Goal: Task Accomplishment & Management: Manage account settings

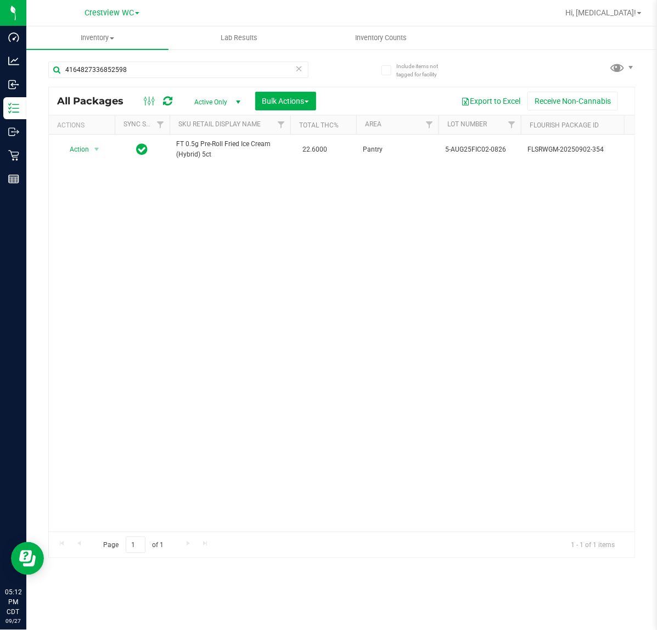
click at [317, 284] on div "Action Action Adjust qty Create package Edit attributes Global inventory Locate…" at bounding box center [342, 333] width 586 height 397
click at [297, 72] on icon at bounding box center [299, 67] width 8 height 13
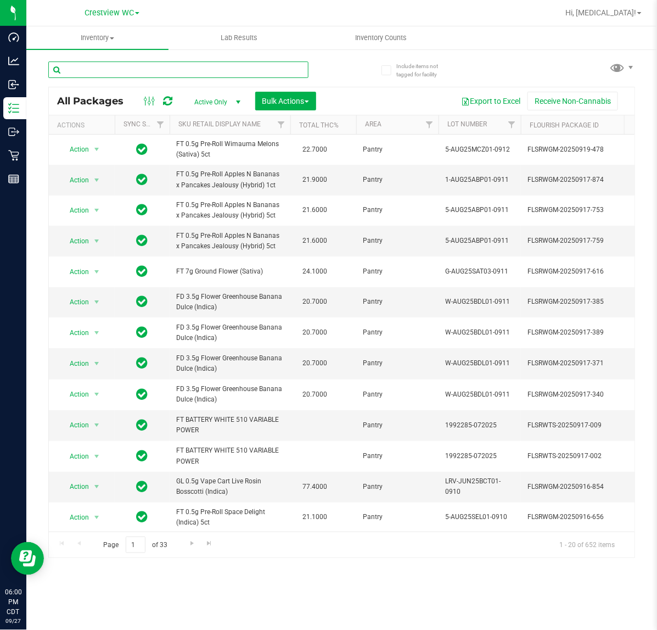
click at [182, 65] on input "text" at bounding box center [178, 69] width 260 height 16
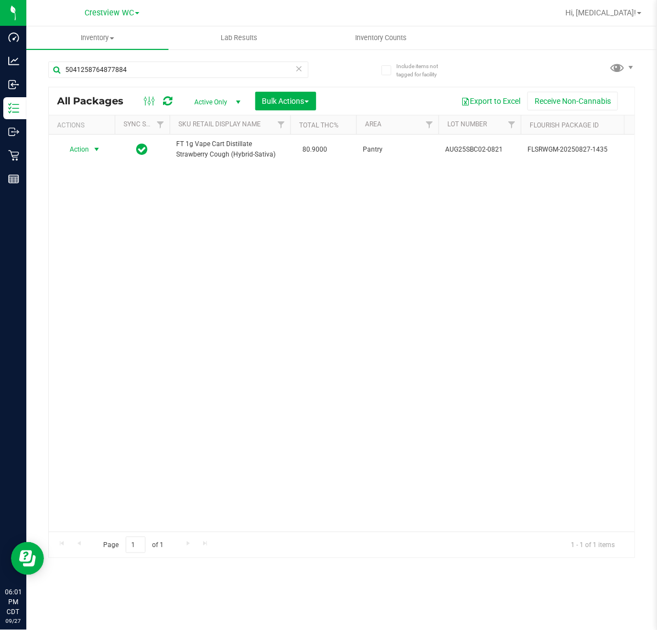
click at [88, 150] on span "Action" at bounding box center [75, 149] width 30 height 15
click at [103, 279] on li "Print package label" at bounding box center [102, 283] width 85 height 16
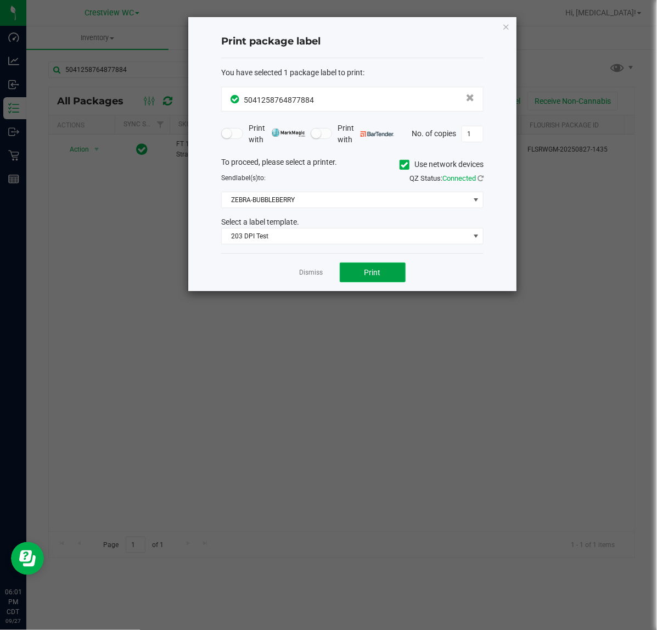
click at [359, 264] on button "Print" at bounding box center [373, 272] width 66 height 20
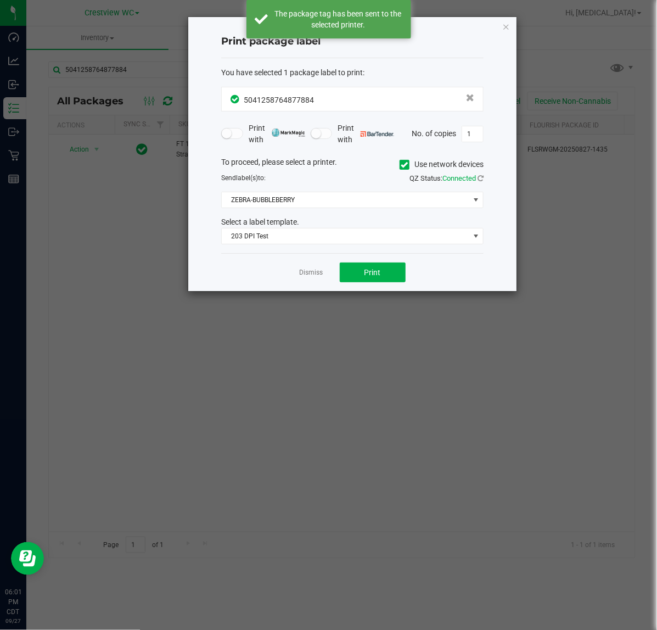
drag, startPoint x: 315, startPoint y: 272, endPoint x: 196, endPoint y: 103, distance: 206.6
click at [313, 272] on link "Dismiss" at bounding box center [312, 272] width 24 height 9
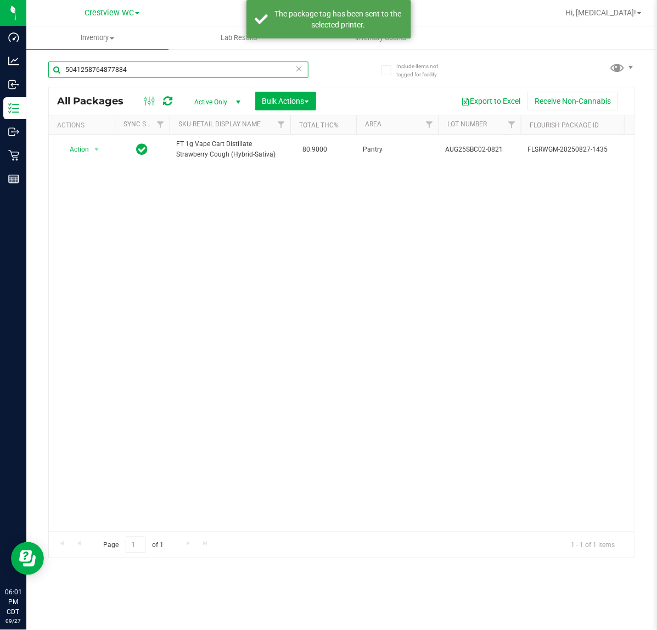
drag, startPoint x: -30, startPoint y: 72, endPoint x: -222, endPoint y: 80, distance: 192.3
click at [0, 80] on html "Dashboard Analytics Inbound Inventory Outbound Retail Reports 06:01 PM CDT 09/2…" at bounding box center [328, 315] width 657 height 630
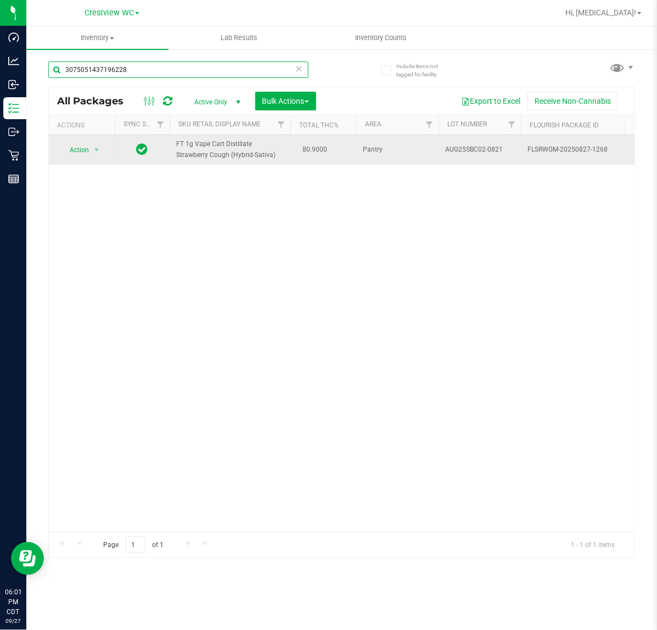
type input "3075051437196228"
click at [83, 160] on td "Action Action Edit attributes Global inventory Locate package Package audit log…" at bounding box center [82, 150] width 66 height 30
click at [83, 154] on span "Action" at bounding box center [75, 149] width 30 height 15
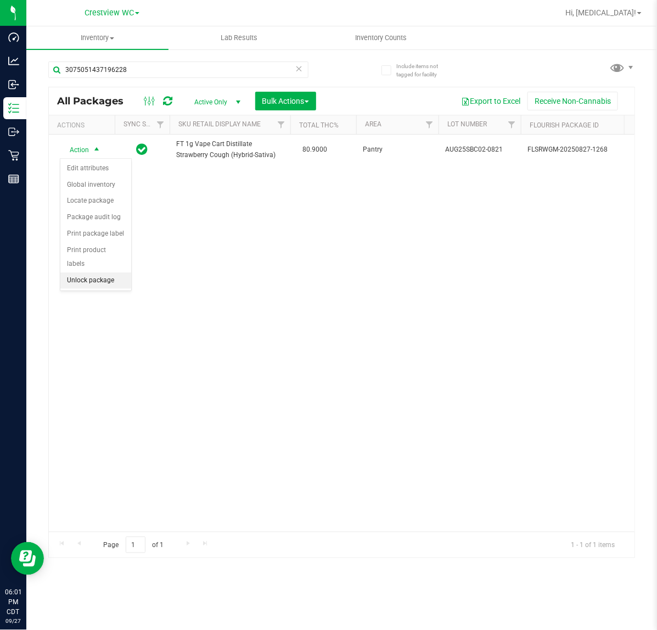
click at [111, 272] on li "Unlock package" at bounding box center [95, 280] width 71 height 16
click at [298, 67] on icon at bounding box center [299, 67] width 8 height 13
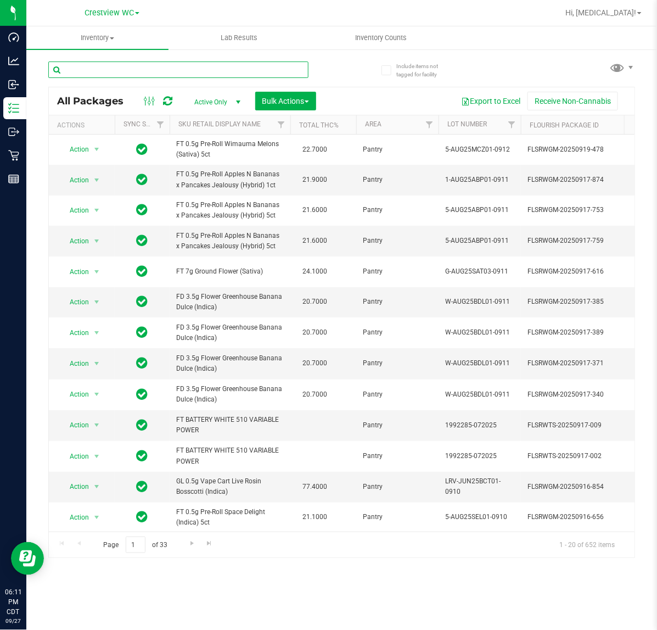
click at [278, 73] on input "text" at bounding box center [178, 69] width 260 height 16
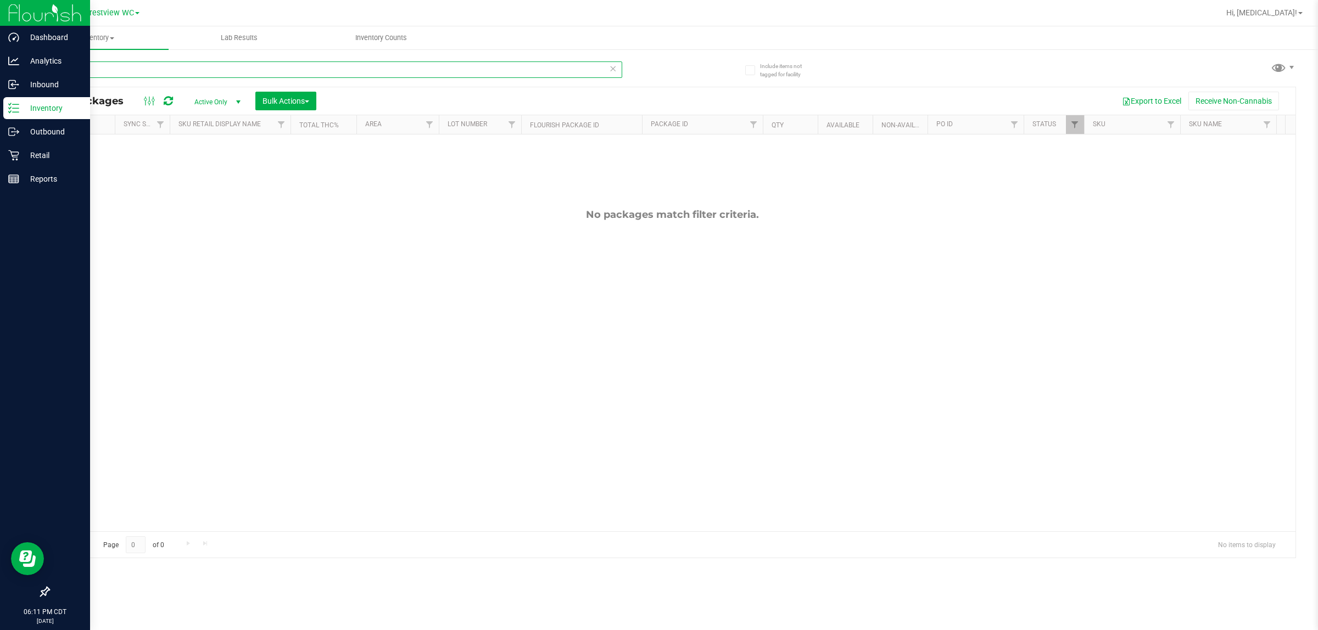
drag, startPoint x: 150, startPoint y: 68, endPoint x: 0, endPoint y: 8, distance: 161.2
click at [0, 23] on div "Dashboard Analytics Inbound Inventory Outbound Retail Reports 06:11 PM CDT 09/2…" at bounding box center [659, 315] width 1318 height 630
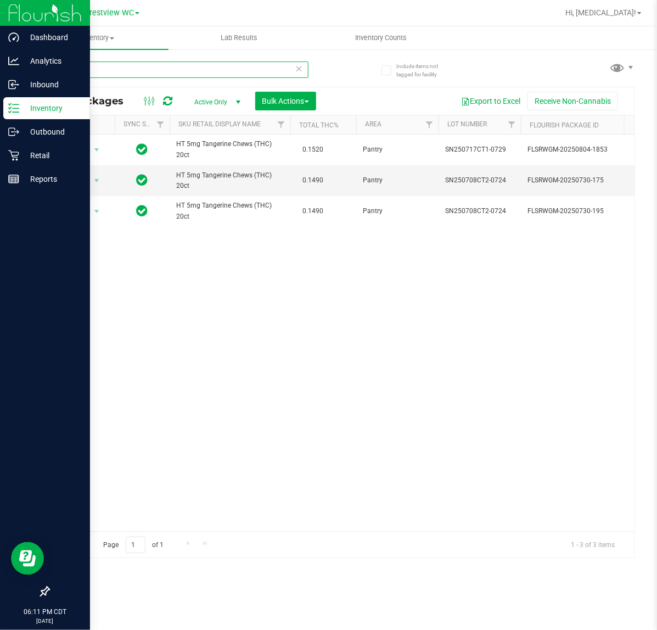
type input "tanger"
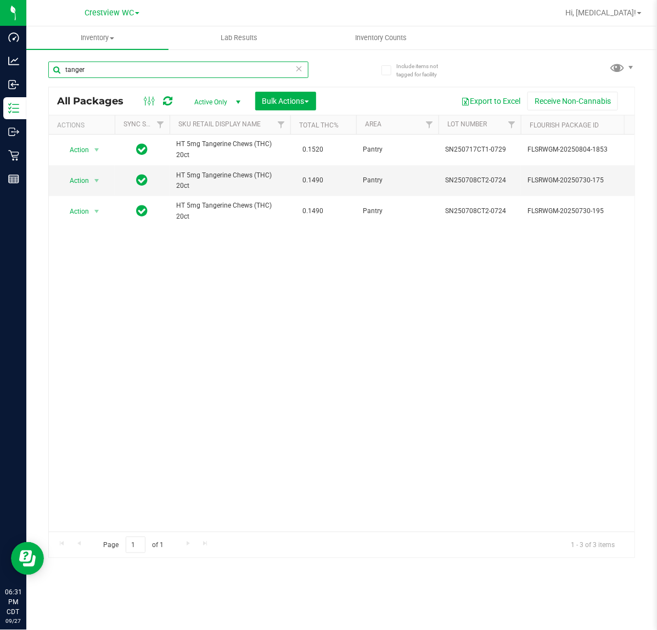
click at [294, 69] on input "tanger" at bounding box center [178, 69] width 260 height 16
click at [297, 65] on icon at bounding box center [299, 67] width 8 height 13
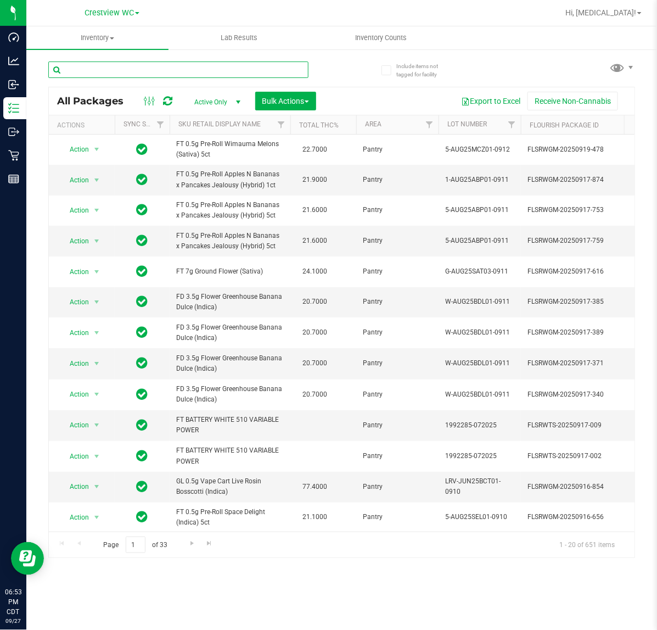
click at [115, 69] on input "text" at bounding box center [178, 69] width 260 height 16
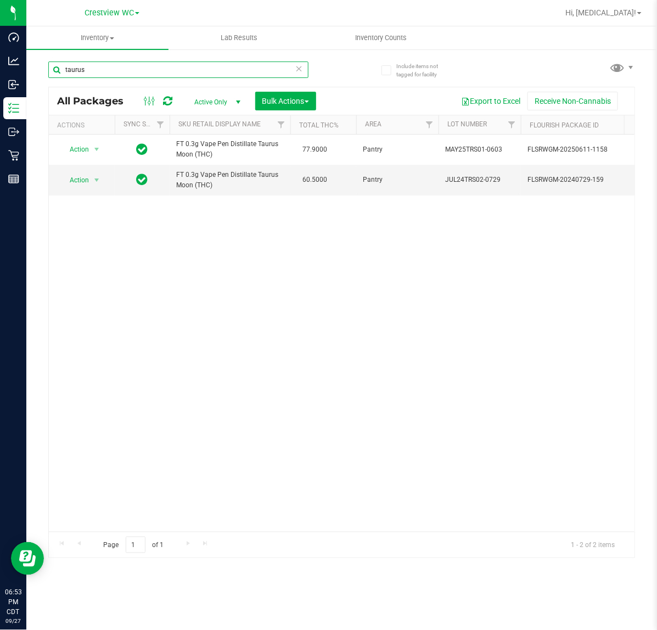
drag, startPoint x: 110, startPoint y: 71, endPoint x: -183, endPoint y: 13, distance: 299.6
click at [0, 13] on html "Dashboard Analytics Inbound Inventory Outbound Retail Reports 06:53 PM CDT 09/2…" at bounding box center [328, 315] width 657 height 630
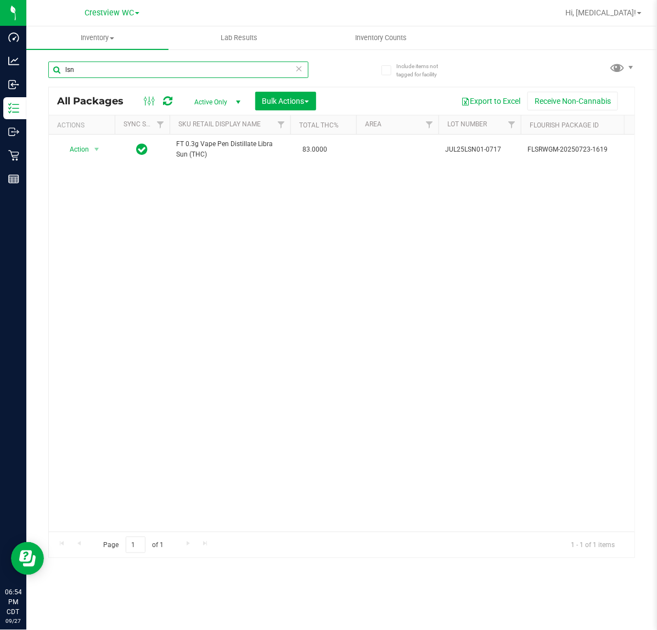
drag, startPoint x: 131, startPoint y: 74, endPoint x: -118, endPoint y: 74, distance: 248.7
click at [0, 74] on html "Dashboard Analytics Inbound Inventory Outbound Retail Reports 06:54 PM CDT 09/2…" at bounding box center [328, 315] width 657 height 630
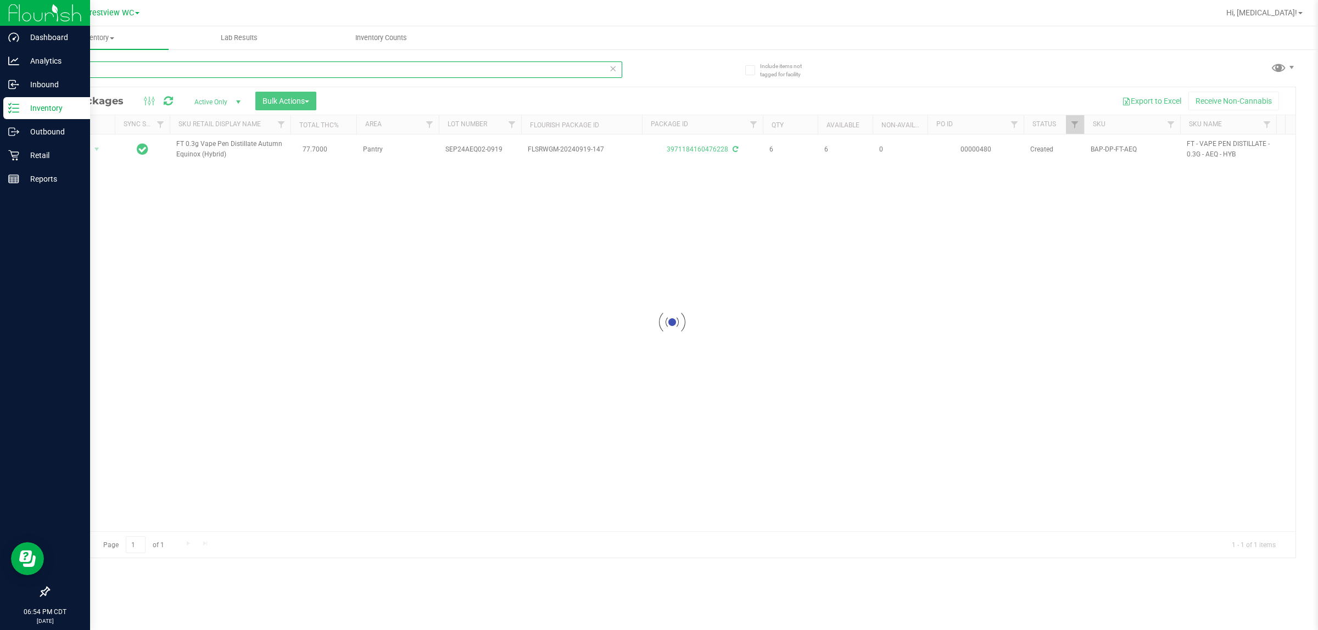
drag, startPoint x: 133, startPoint y: 70, endPoint x: 0, endPoint y: 19, distance: 142.9
click at [0, 20] on div "Dashboard Analytics Inbound Inventory Outbound Retail Reports 06:54 PM CDT 09/2…" at bounding box center [659, 315] width 1318 height 630
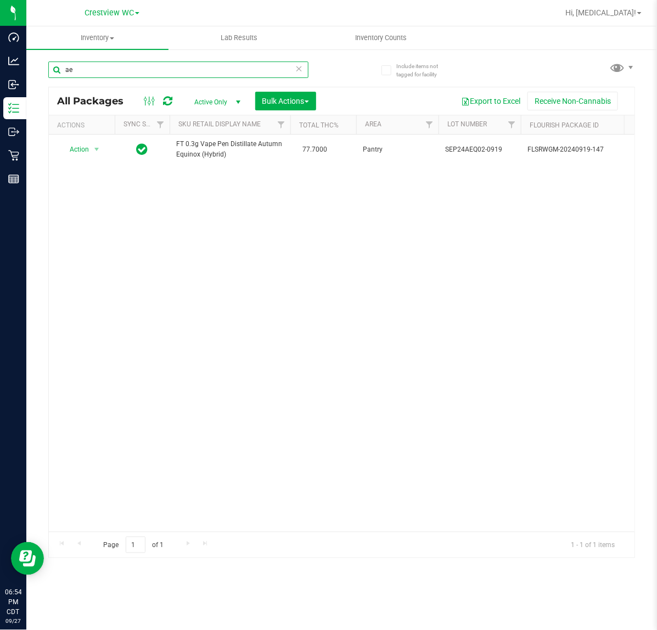
type input "ae"
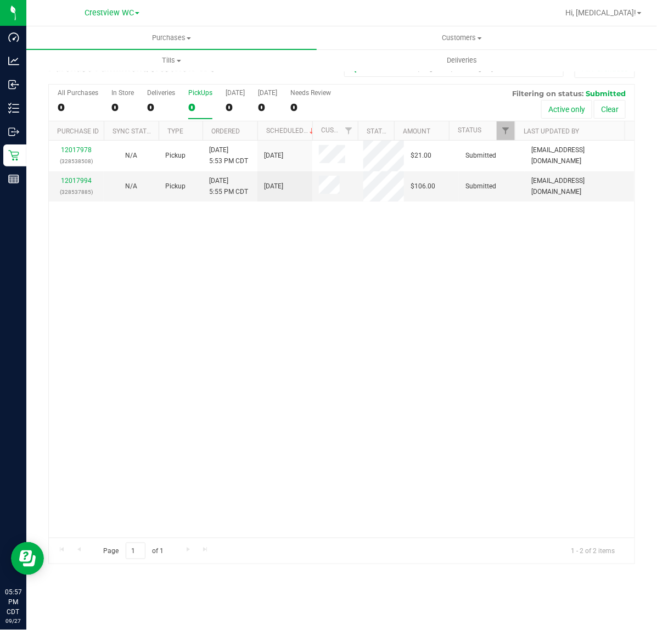
click at [193, 102] on div "0" at bounding box center [200, 107] width 24 height 13
click at [0, 0] on input "PickUps 0" at bounding box center [0, 0] width 0 height 0
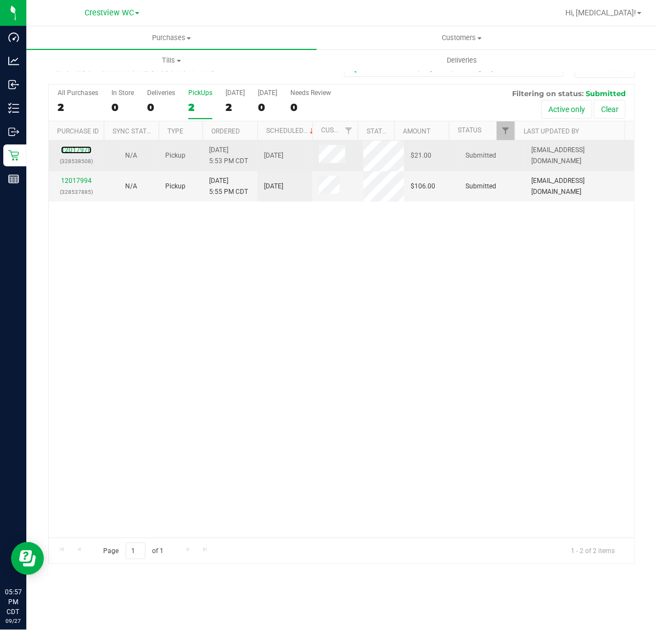
click at [84, 147] on link "12017978" at bounding box center [76, 150] width 31 height 8
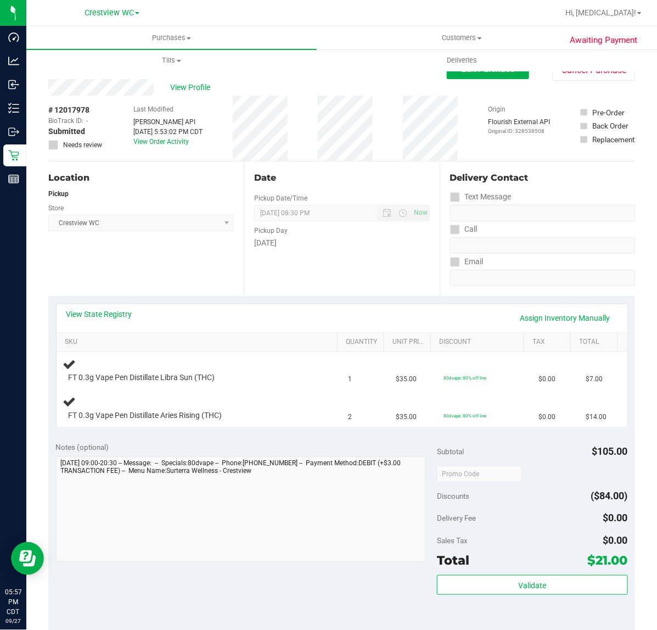
click at [153, 272] on div "Location Pickup Store Crestview WC Select Store [PERSON_NAME][GEOGRAPHIC_DATA] …" at bounding box center [145, 228] width 195 height 135
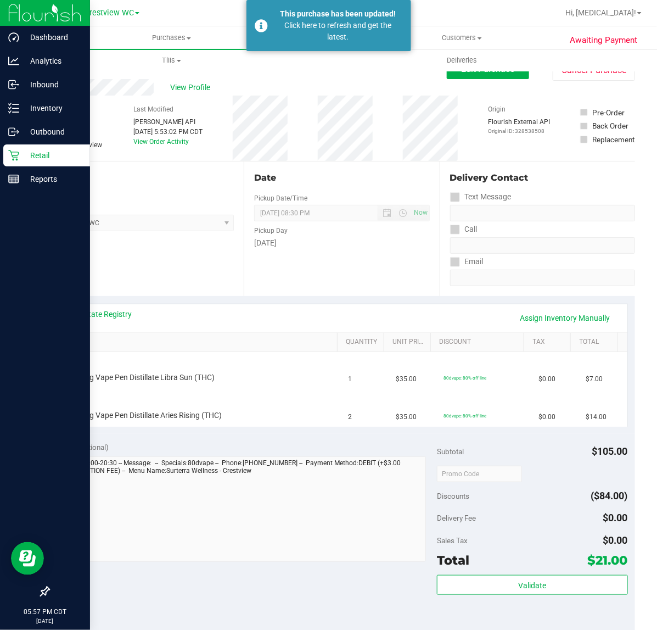
click at [17, 158] on icon at bounding box center [13, 155] width 11 height 11
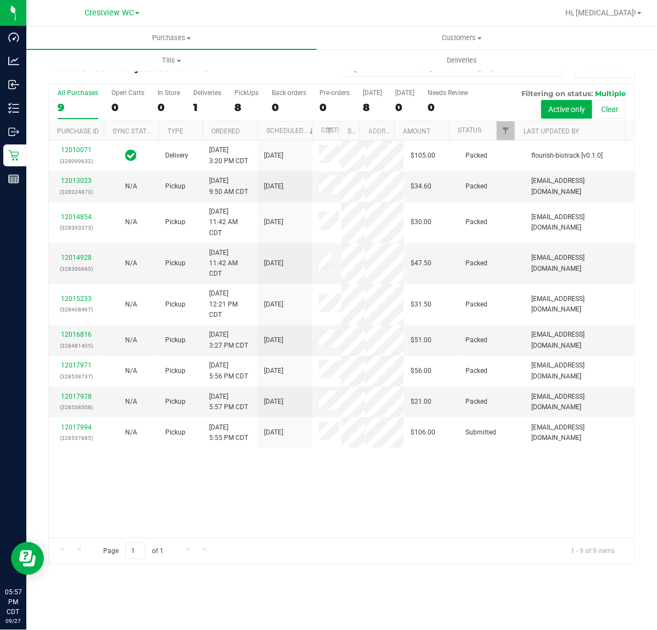
click at [240, 102] on div "8" at bounding box center [246, 107] width 24 height 13
click at [0, 0] on input "PickUps 8" at bounding box center [0, 0] width 0 height 0
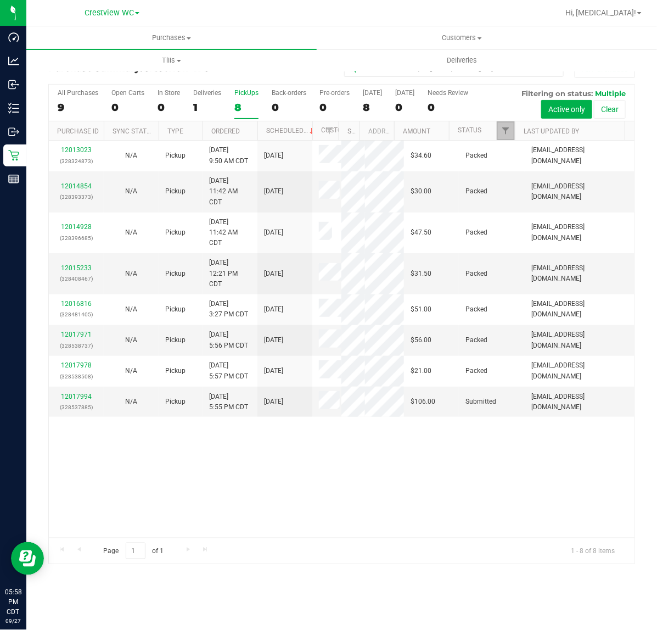
click at [508, 124] on link "Filter" at bounding box center [506, 130] width 18 height 19
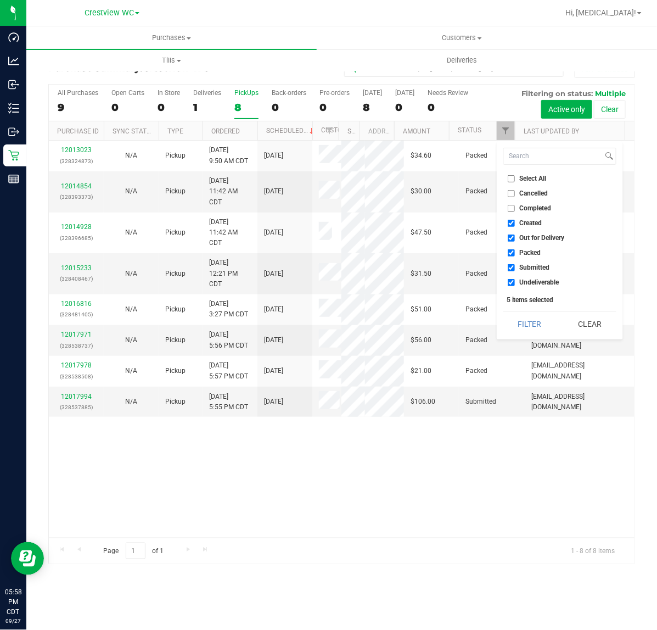
click at [520, 225] on span "Created" at bounding box center [531, 223] width 23 height 7
click at [515, 225] on input "Created" at bounding box center [511, 223] width 7 height 7
checkbox input "false"
click at [520, 237] on span "Out for Delivery" at bounding box center [542, 237] width 45 height 7
click at [515, 237] on input "Out for Delivery" at bounding box center [511, 237] width 7 height 7
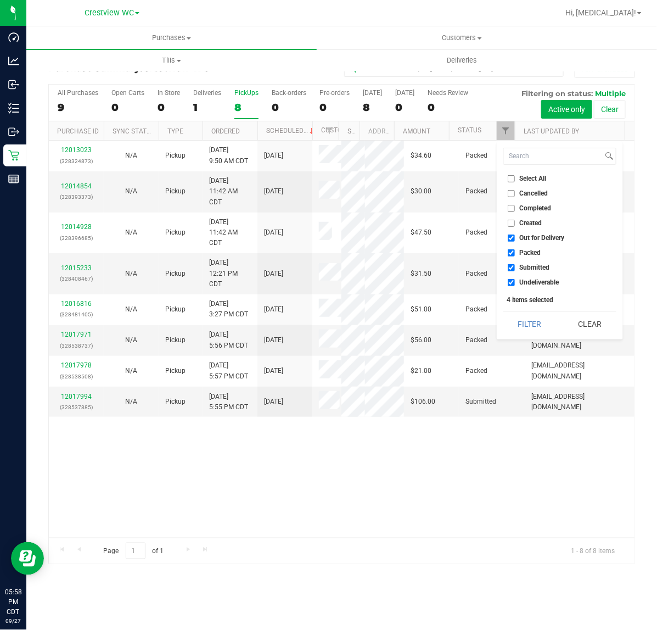
checkbox input "false"
click at [520, 253] on span "Packed" at bounding box center [530, 252] width 21 height 7
click at [515, 253] on input "Packed" at bounding box center [511, 252] width 7 height 7
checkbox input "false"
click at [521, 282] on span "Undeliverable" at bounding box center [540, 282] width 40 height 7
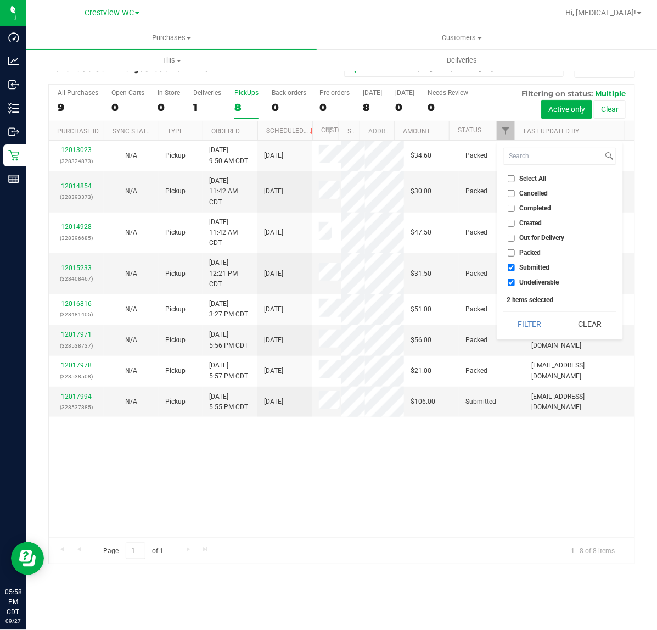
click at [515, 282] on input "Undeliverable" at bounding box center [511, 282] width 7 height 7
checkbox input "false"
click at [525, 309] on div "Select All Cancelled Completed Created Out for Delivery Packed Submitted Undeli…" at bounding box center [560, 240] width 126 height 198
click at [525, 316] on button "Filter" at bounding box center [530, 324] width 53 height 24
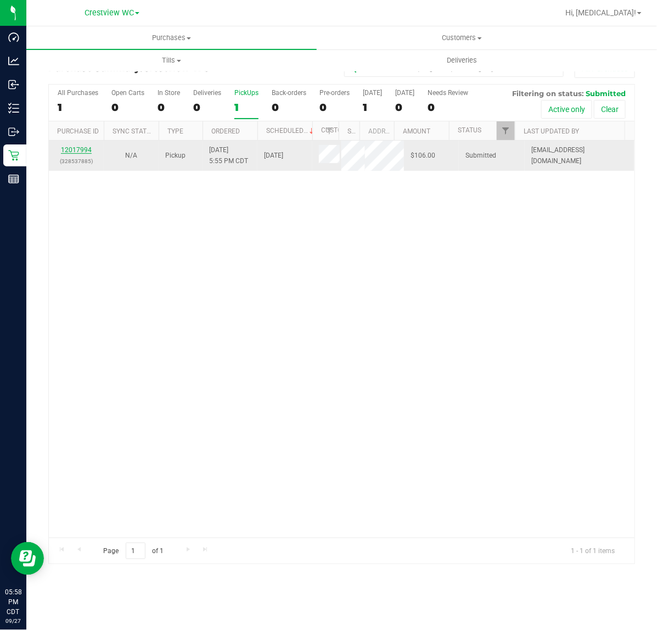
click at [75, 154] on link "12017994" at bounding box center [76, 150] width 31 height 8
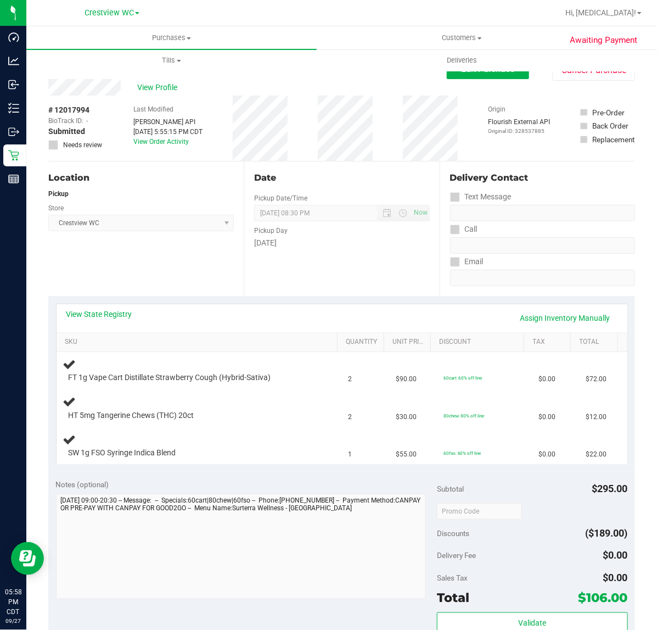
click at [106, 305] on div "View State Registry Assign Inventory Manually" at bounding box center [342, 318] width 571 height 28
click at [105, 318] on link "View State Registry" at bounding box center [99, 314] width 66 height 11
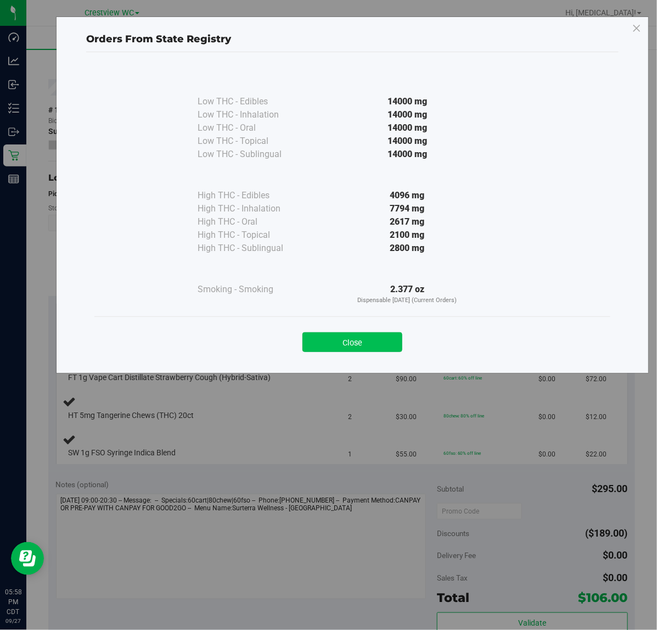
click at [354, 336] on button "Close" at bounding box center [353, 342] width 100 height 20
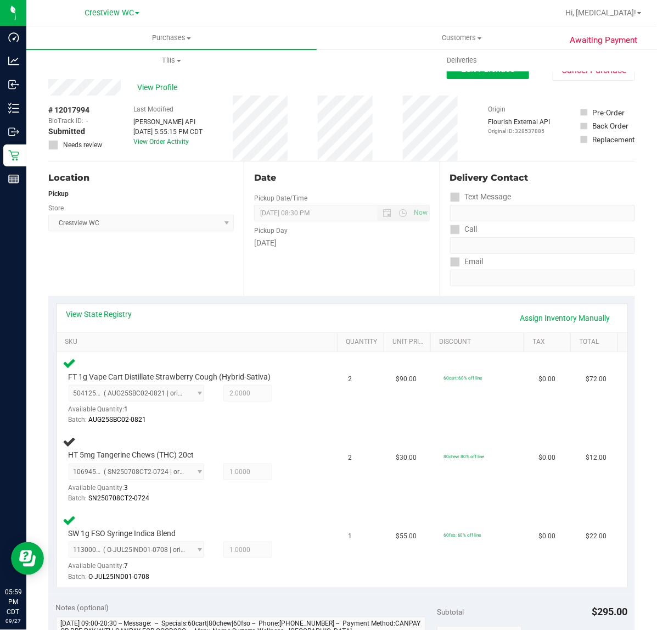
click at [163, 289] on div "Location Pickup Store Crestview WC Select Store [PERSON_NAME][GEOGRAPHIC_DATA] …" at bounding box center [145, 228] width 195 height 135
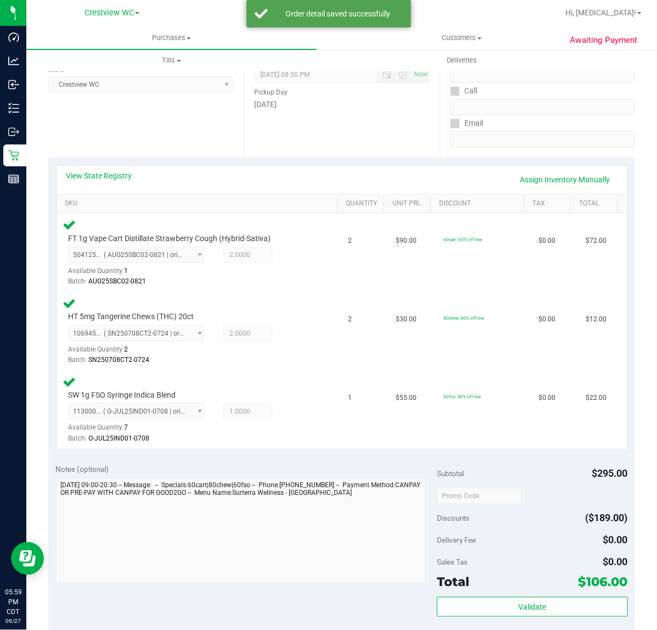
scroll to position [275, 0]
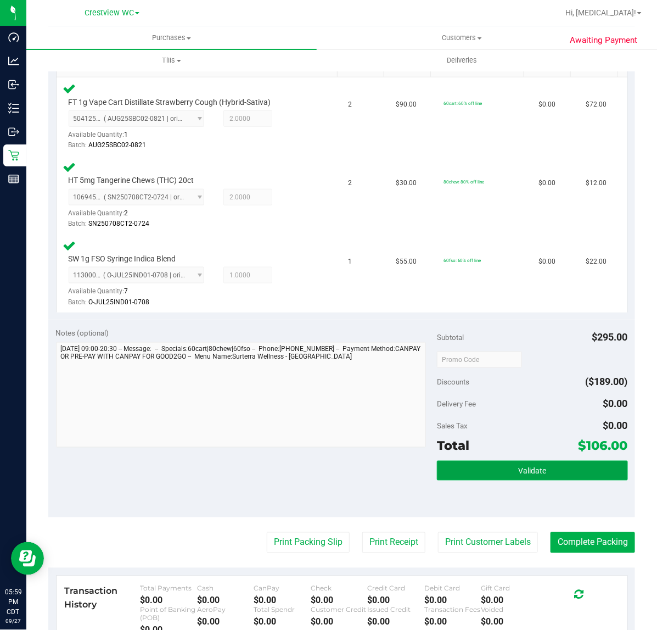
click at [533, 461] on button "Validate" at bounding box center [532, 471] width 191 height 20
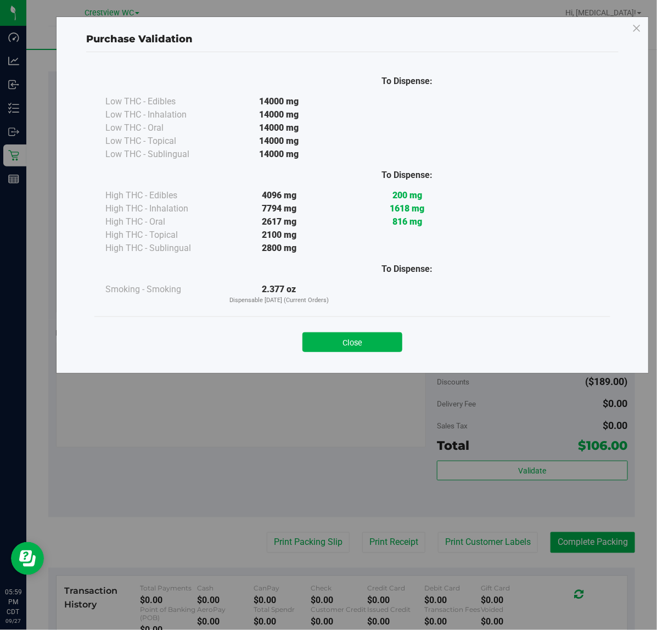
click at [371, 331] on div "Close" at bounding box center [353, 338] width 500 height 27
click at [348, 346] on button "Close" at bounding box center [353, 342] width 100 height 20
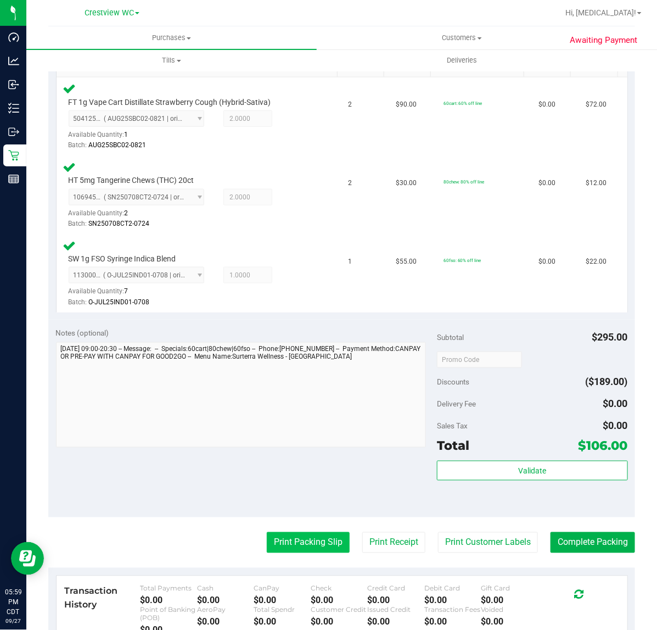
drag, startPoint x: 317, startPoint y: 527, endPoint x: 311, endPoint y: 534, distance: 8.9
click at [312, 533] on purchase-details "Back Edit Purchase Cancel Purchase View Profile # 12017994 BioTrack ID: - Submi…" at bounding box center [341, 283] width 587 height 997
click at [311, 534] on button "Print Packing Slip" at bounding box center [308, 542] width 83 height 21
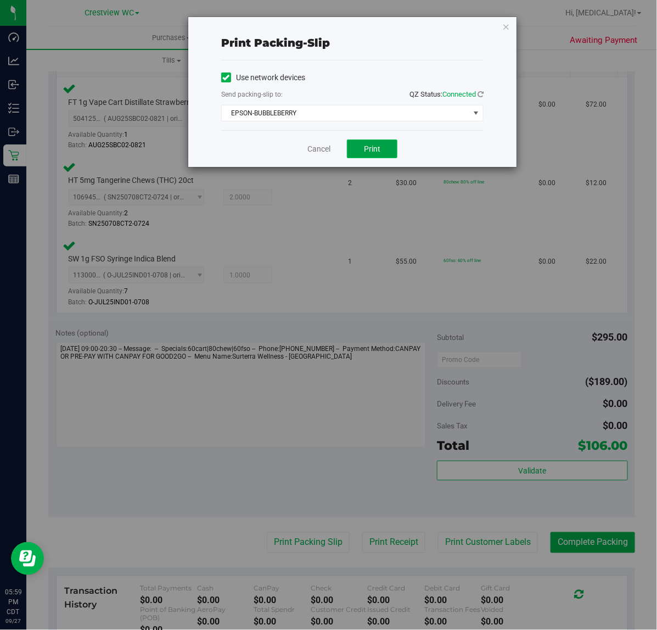
click at [363, 153] on button "Print" at bounding box center [372, 148] width 51 height 19
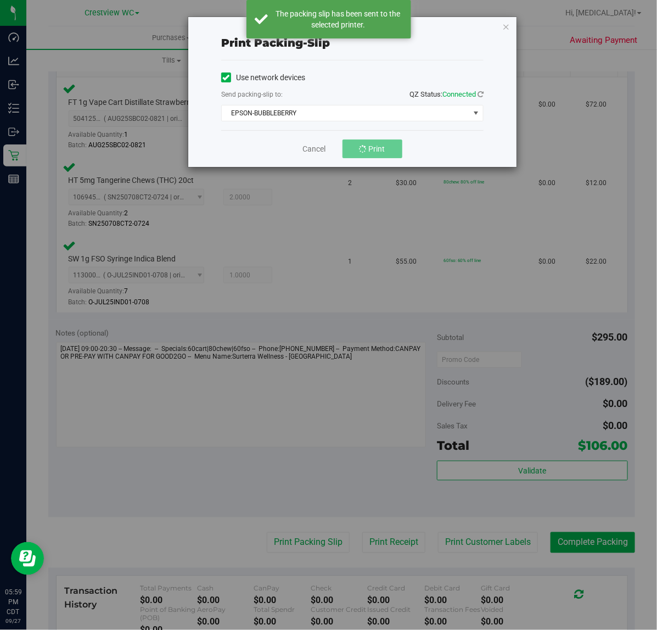
click at [334, 336] on div "Print packing-slip Use network devices Send packing-slip to: QZ Status: Connect…" at bounding box center [332, 315] width 665 height 630
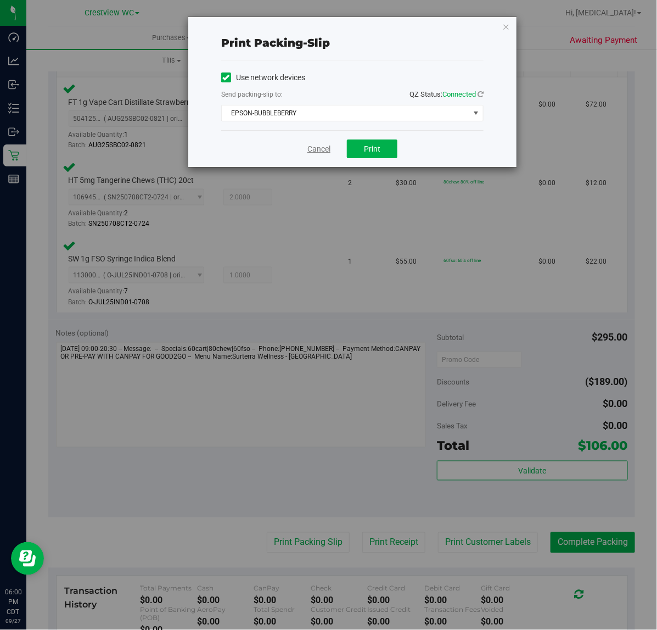
click at [314, 153] on link "Cancel" at bounding box center [318, 149] width 23 height 12
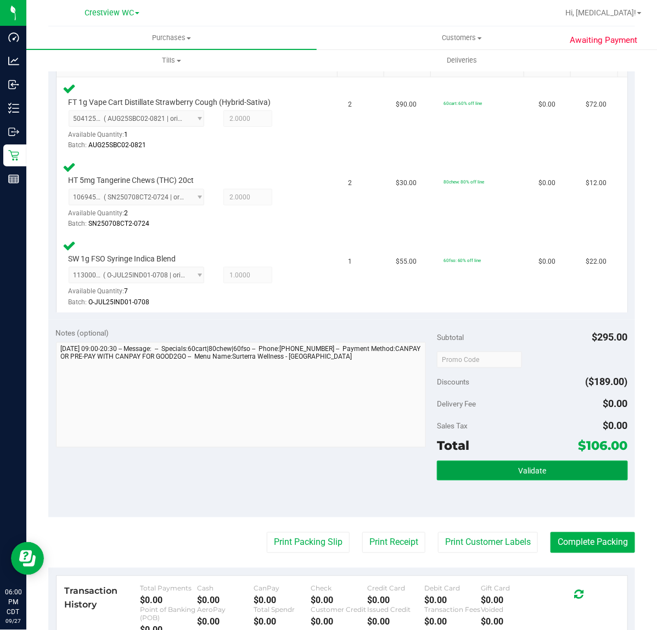
click at [484, 468] on button "Validate" at bounding box center [532, 471] width 191 height 20
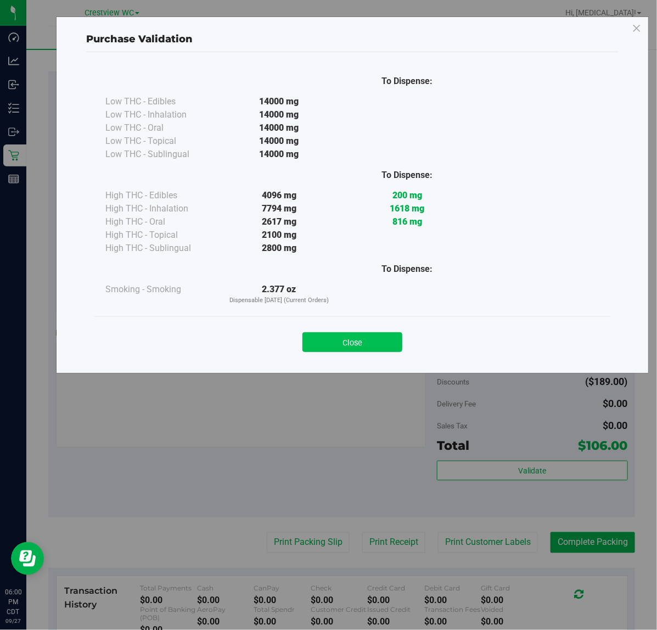
click at [381, 347] on button "Close" at bounding box center [353, 342] width 100 height 20
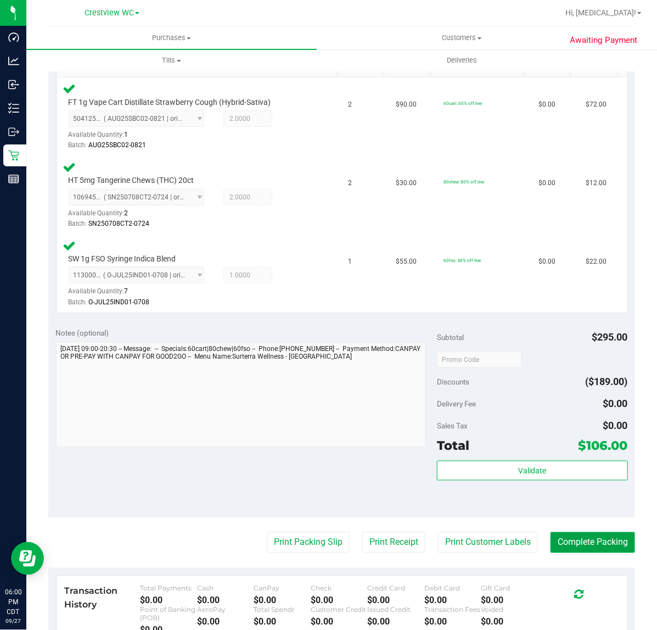
click at [615, 539] on button "Complete Packing" at bounding box center [593, 542] width 85 height 21
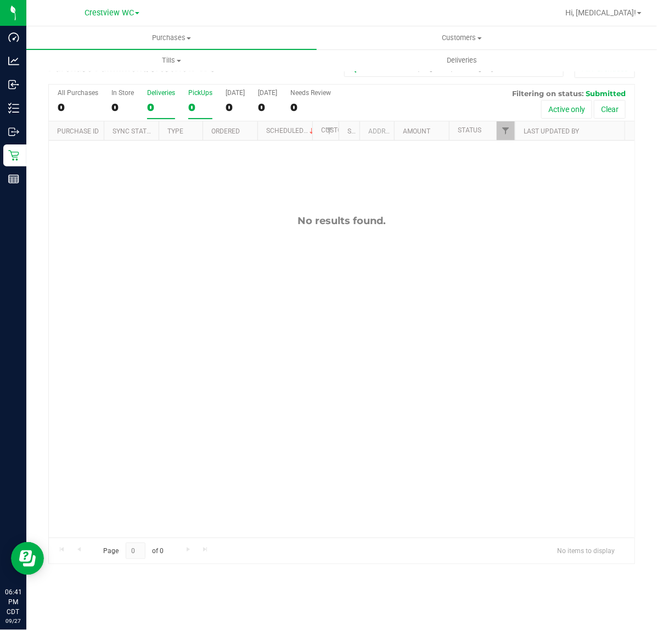
click at [199, 108] on div "0" at bounding box center [200, 107] width 24 height 13
click at [0, 0] on input "PickUps 0" at bounding box center [0, 0] width 0 height 0
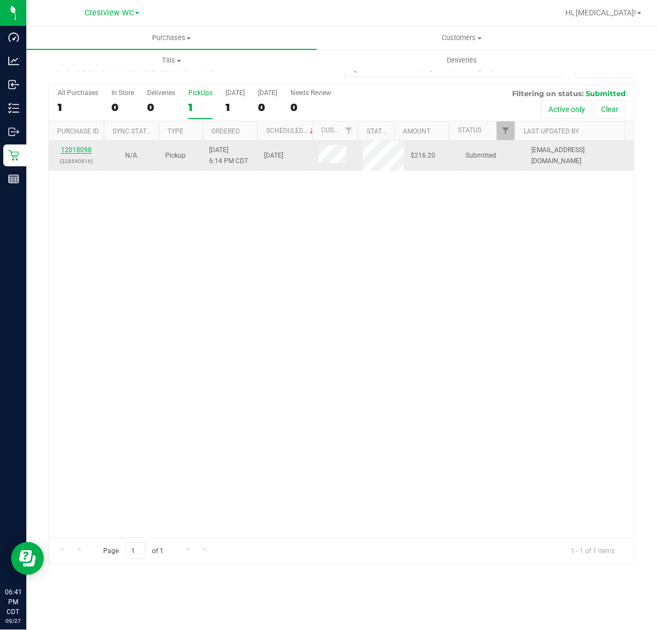
click at [81, 153] on link "12018098" at bounding box center [76, 150] width 31 height 8
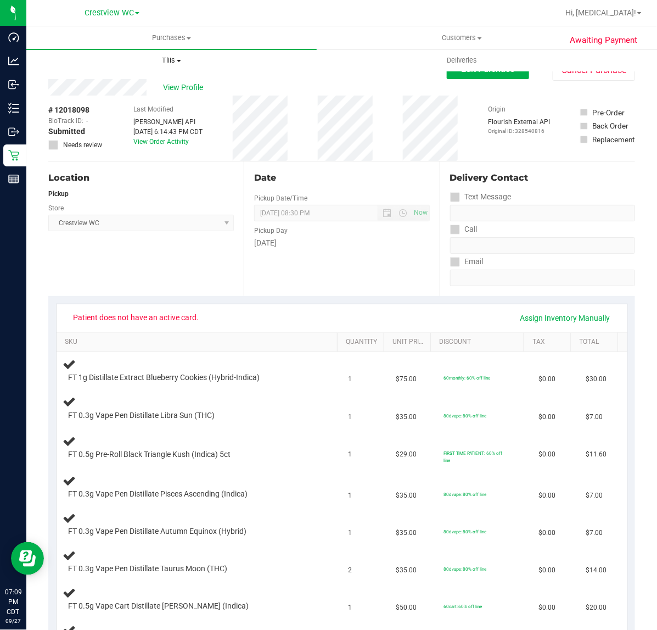
click at [183, 53] on uib-tab-heading "Tills Manage tills Reconcile e-payments" at bounding box center [171, 60] width 289 height 22
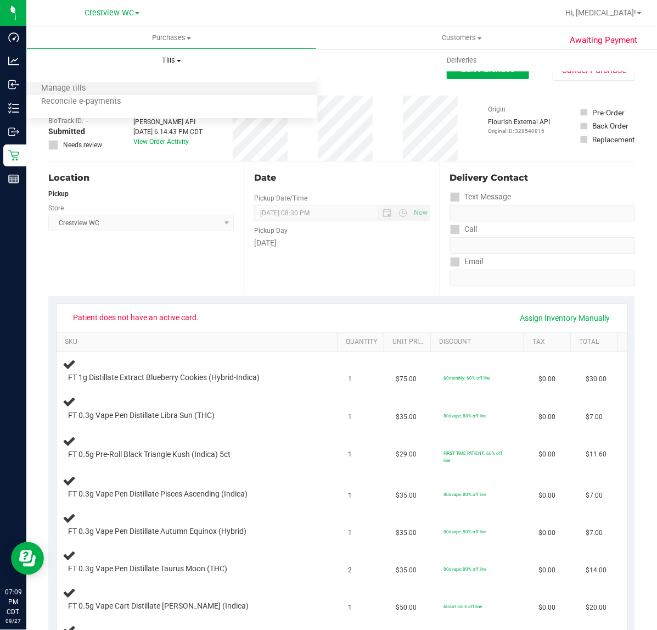
click at [177, 86] on li "Manage tills" at bounding box center [171, 88] width 290 height 13
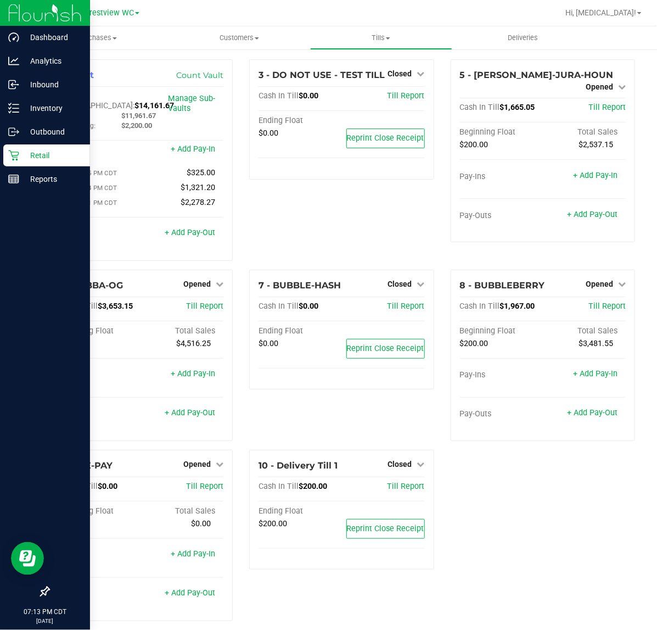
click at [8, 154] on icon at bounding box center [13, 155] width 11 height 11
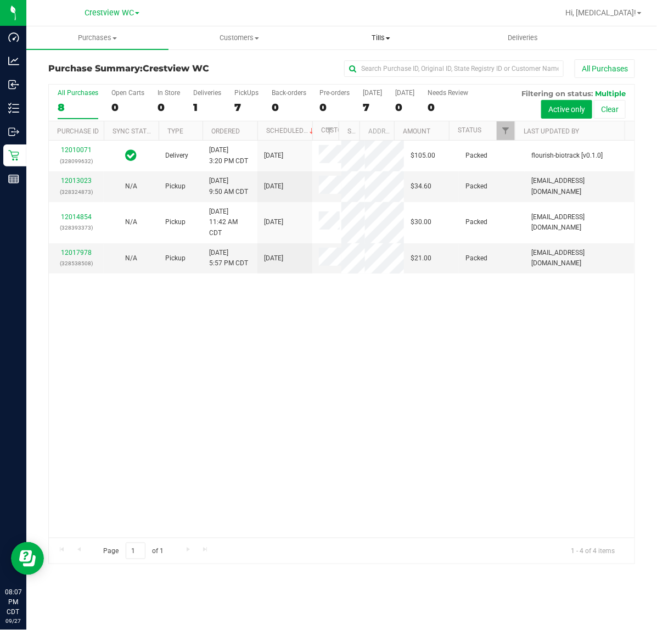
click at [383, 37] on span "Tills" at bounding box center [381, 38] width 141 height 10
click at [385, 64] on li "Manage tills" at bounding box center [381, 66] width 142 height 13
